Goal: Information Seeking & Learning: Learn about a topic

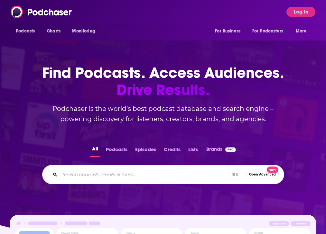
click at [144, 170] on input "Search podcasts, credits, & more..." at bounding box center [144, 175] width 169 height 10
type input "it business podcast"
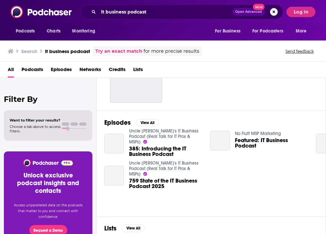
scroll to position [47, 0]
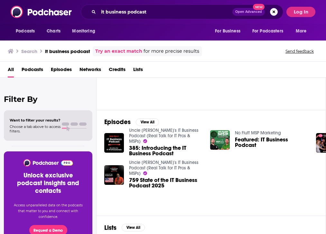
click at [150, 147] on span "385: Introducing the IT Business Podcast" at bounding box center [165, 151] width 73 height 11
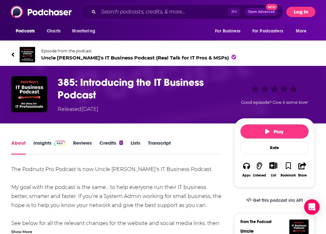
click at [297, 15] on button "Log In" at bounding box center [301, 12] width 29 height 10
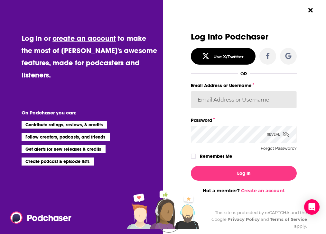
click at [216, 101] on input "Email Address or Username" at bounding box center [244, 99] width 106 height 17
paste input "TrevorC"
type input "TrevorC"
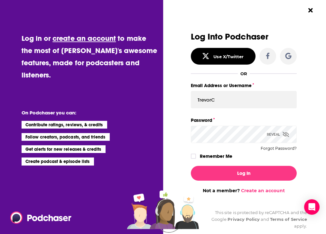
scroll to position [0, 20]
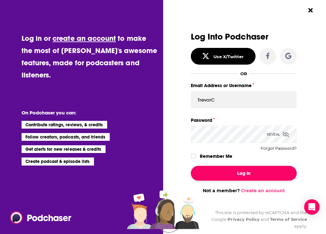
click at [232, 169] on button "Log In" at bounding box center [244, 173] width 106 height 15
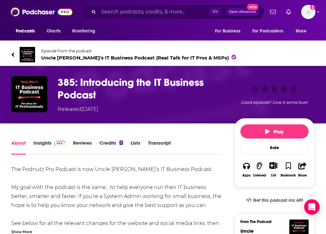
click at [50, 148] on link "Insights" at bounding box center [49, 147] width 32 height 15
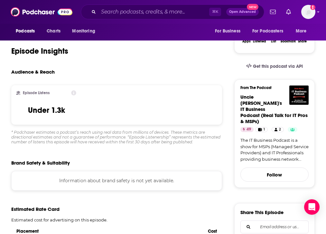
scroll to position [135, 0]
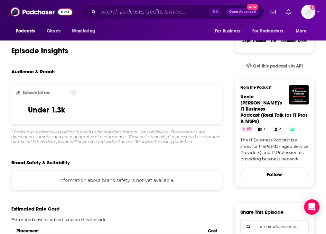
click at [105, 81] on div "Audience & Reach Episode Listens Under 1.3k * Podchaser estimates a podcast’s r…" at bounding box center [116, 107] width 211 height 76
click at [47, 12] on img at bounding box center [42, 12] width 62 height 12
